Goal: Information Seeking & Learning: Learn about a topic

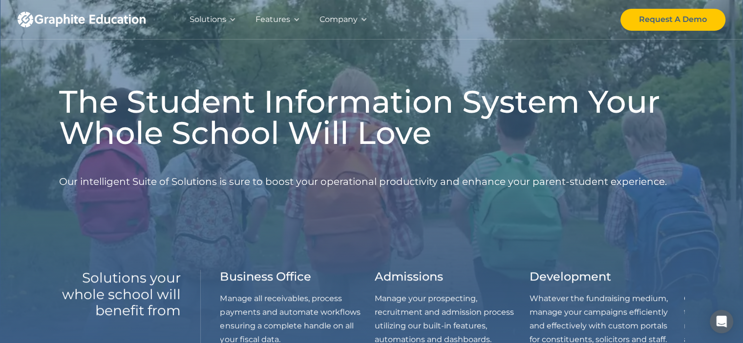
click at [362, 222] on div "The Student Information System Your Whole School Will Love Our intelligent Suit…" at bounding box center [371, 154] width 625 height 137
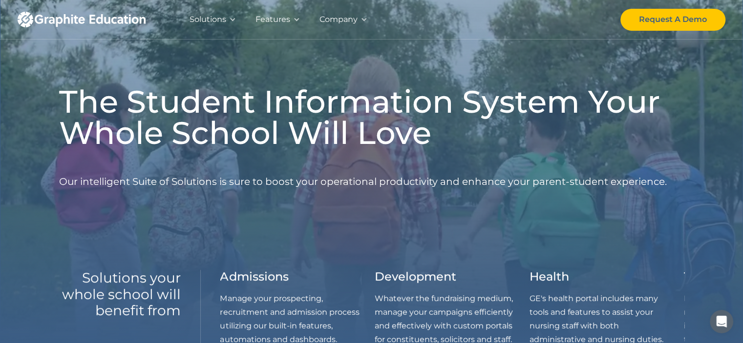
click at [364, 155] on div "The Student Information System Your Whole School Will Love Our intelligent Suit…" at bounding box center [371, 154] width 625 height 137
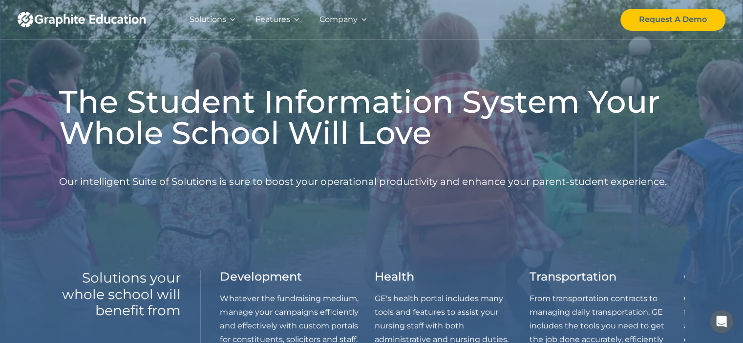
click at [364, 155] on div "The Student Information System Your Whole School Will Love Our intelligent Suit…" at bounding box center [371, 154] width 625 height 137
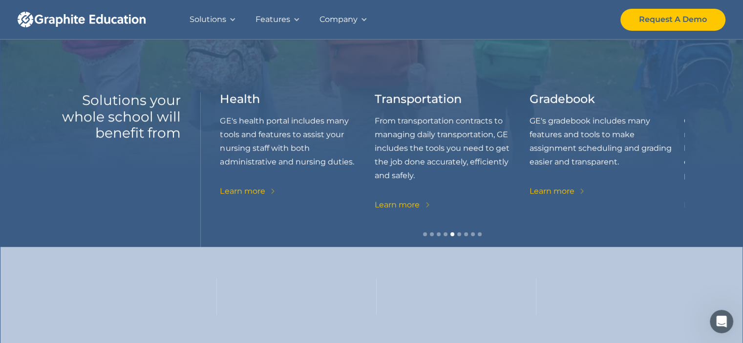
scroll to position [195, 0]
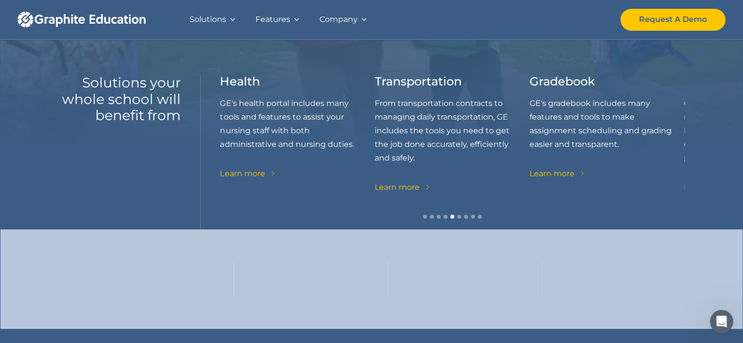
click at [364, 155] on div "Health GE's health portal includes many tools and features to assist your nursi…" at bounding box center [297, 128] width 155 height 106
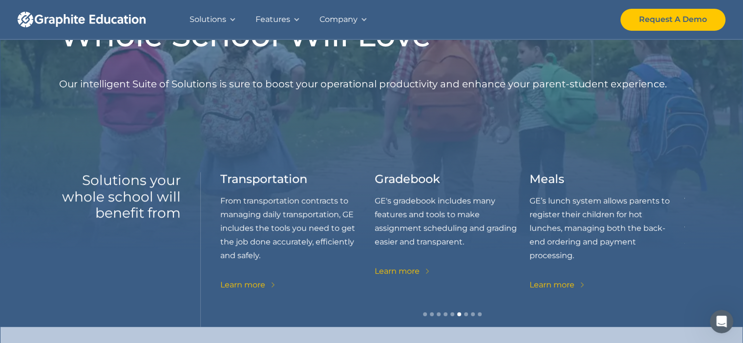
scroll to position [0, 0]
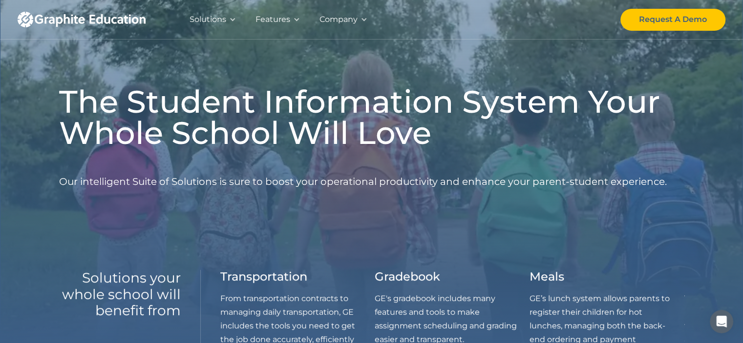
click at [221, 21] on div "Solutions" at bounding box center [208, 20] width 37 height 14
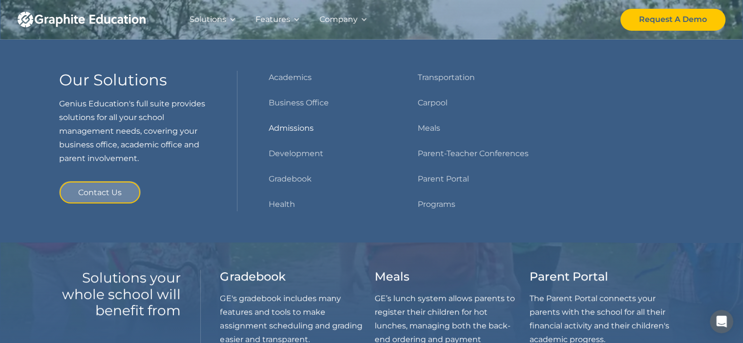
click at [297, 126] on link "Admissions" at bounding box center [291, 129] width 45 height 14
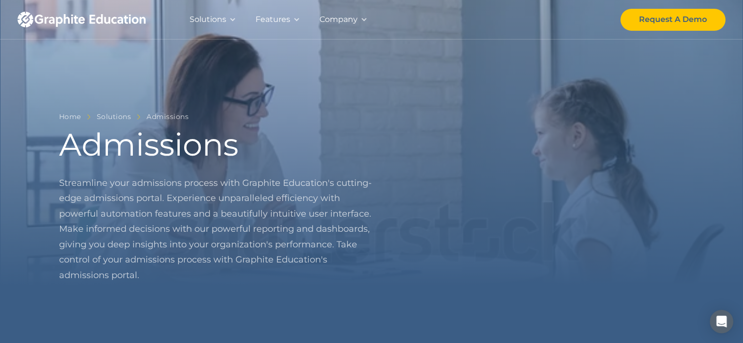
click at [371, 141] on div "Home Solutions Admissions Admissions Streamline your admissions process with Gr…" at bounding box center [371, 188] width 625 height 377
